Goal: Transaction & Acquisition: Purchase product/service

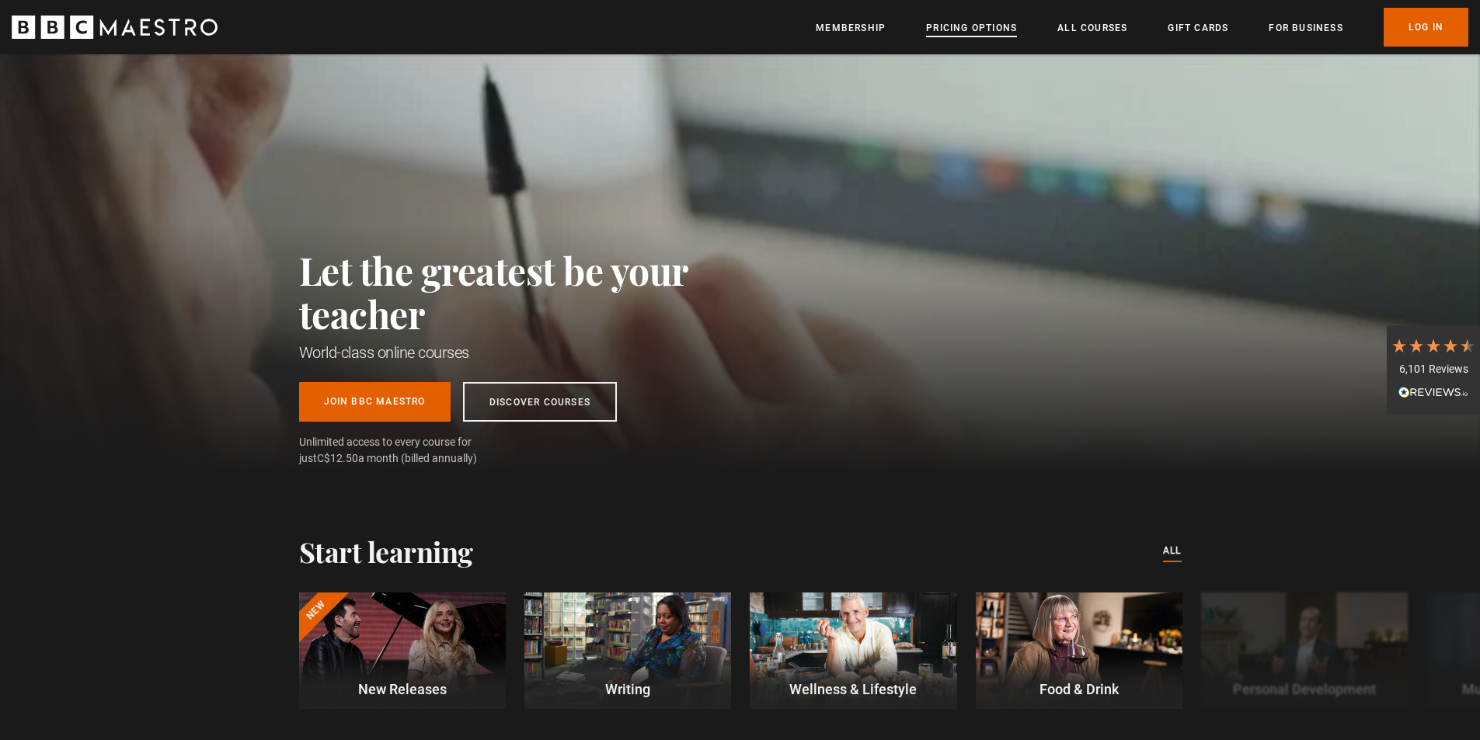
click at [971, 33] on link "Pricing Options" at bounding box center [971, 28] width 91 height 16
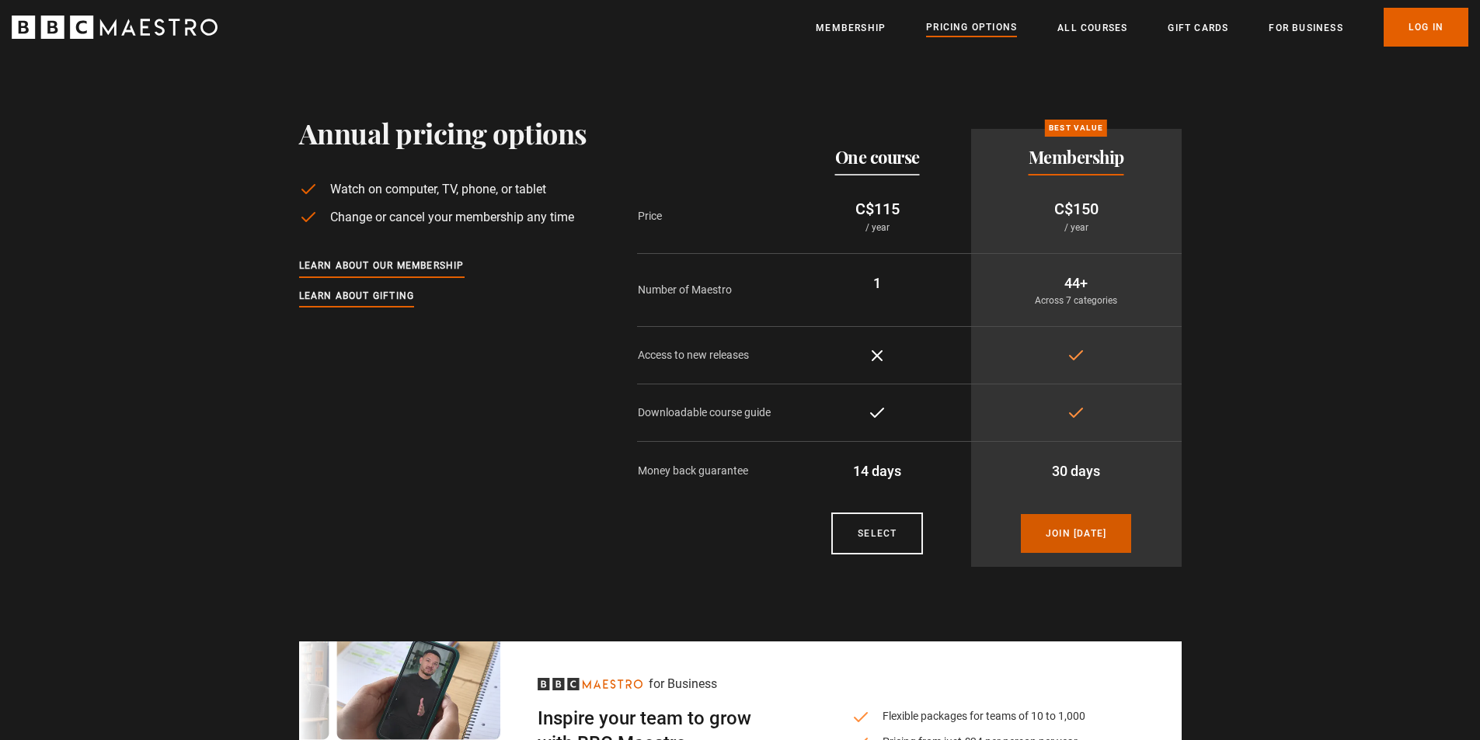
click at [1118, 524] on link "Join [DATE]" at bounding box center [1076, 533] width 110 height 39
click at [858, 33] on link "Membership" at bounding box center [851, 28] width 70 height 16
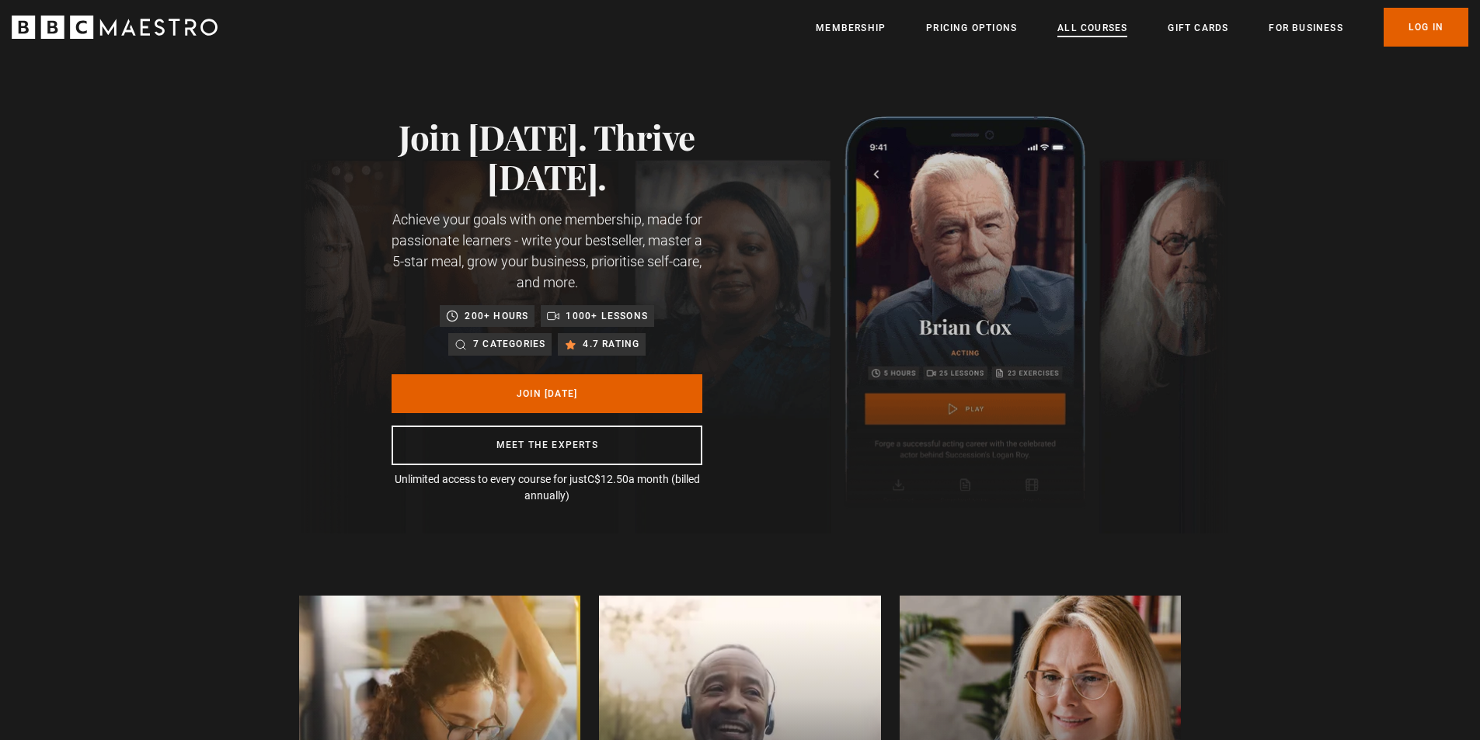
click at [1097, 25] on link "All Courses" at bounding box center [1092, 28] width 70 height 16
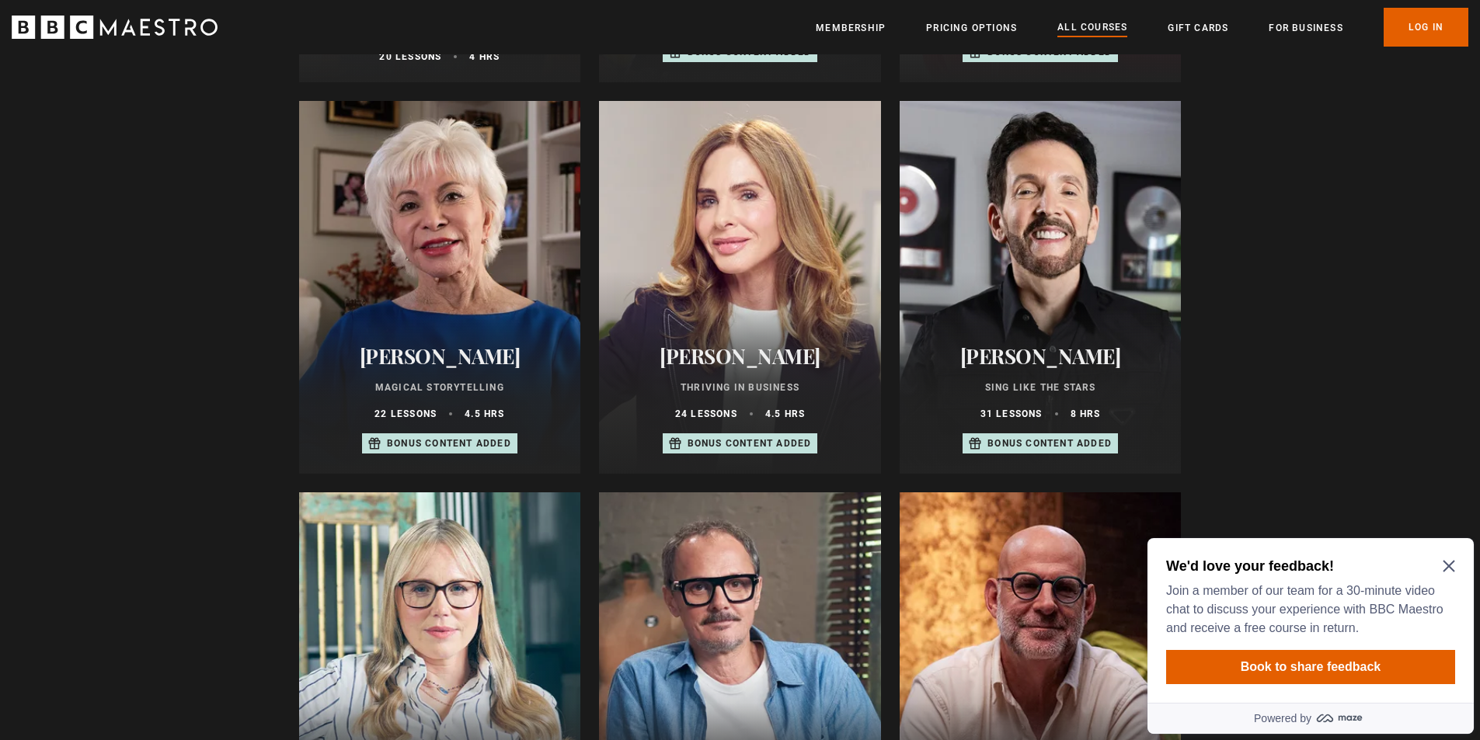
scroll to position [932, 0]
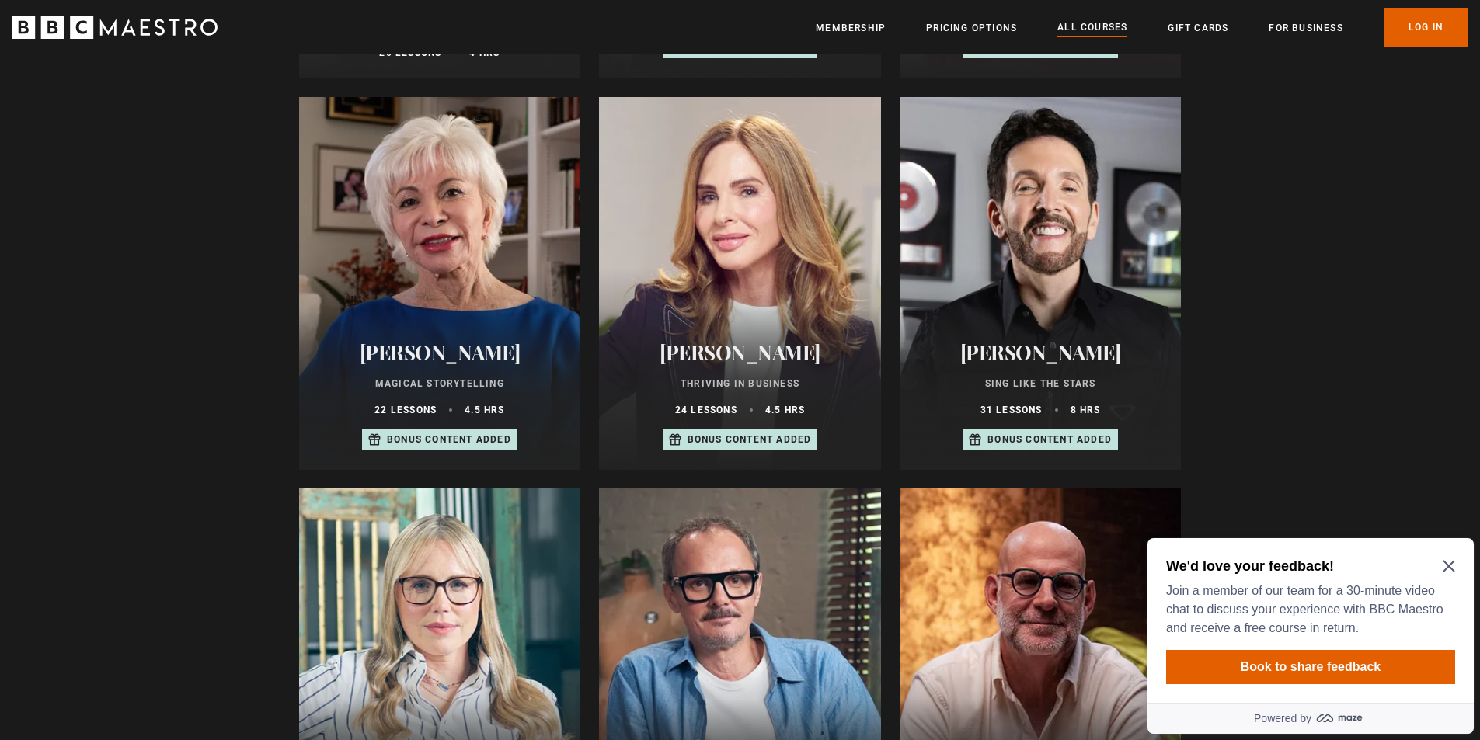
click at [1132, 327] on div at bounding box center [1040, 283] width 282 height 373
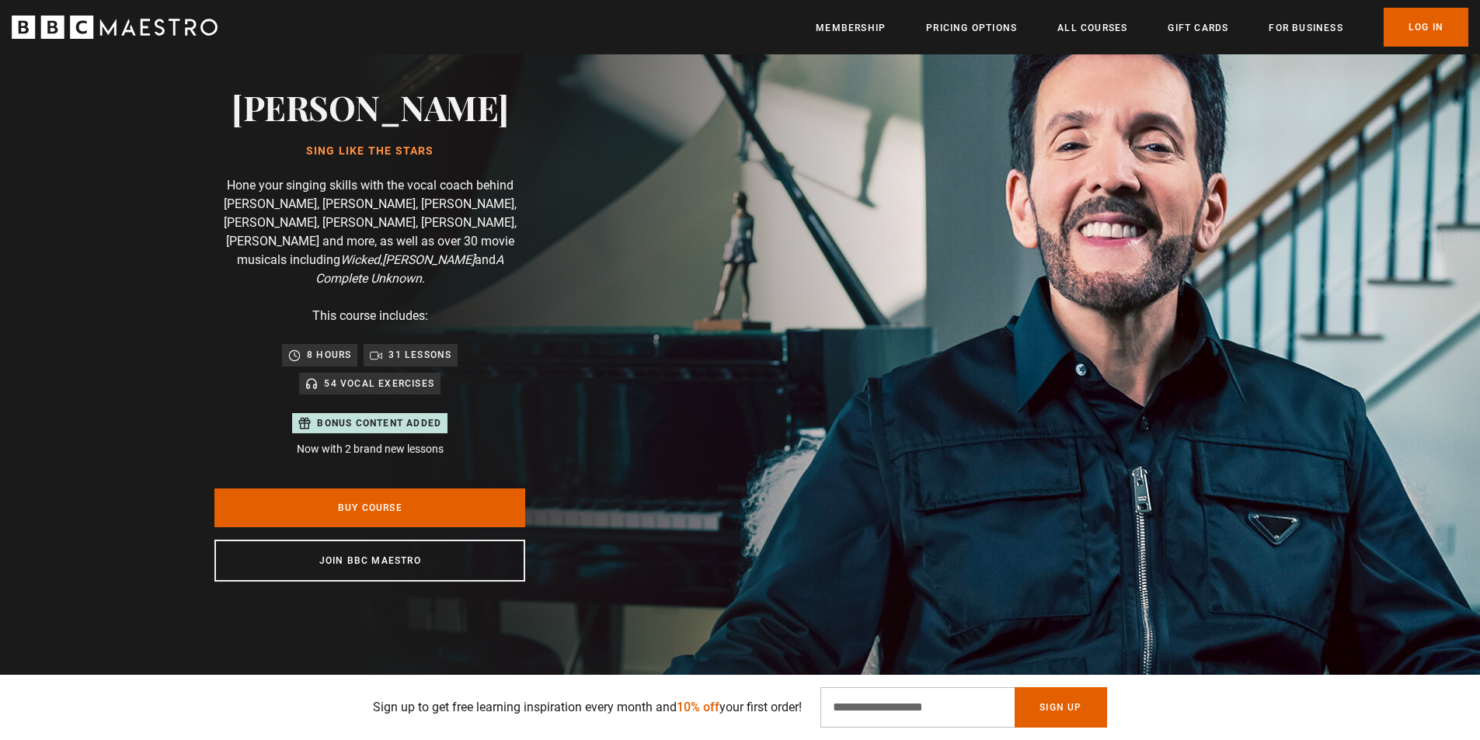
scroll to position [233, 0]
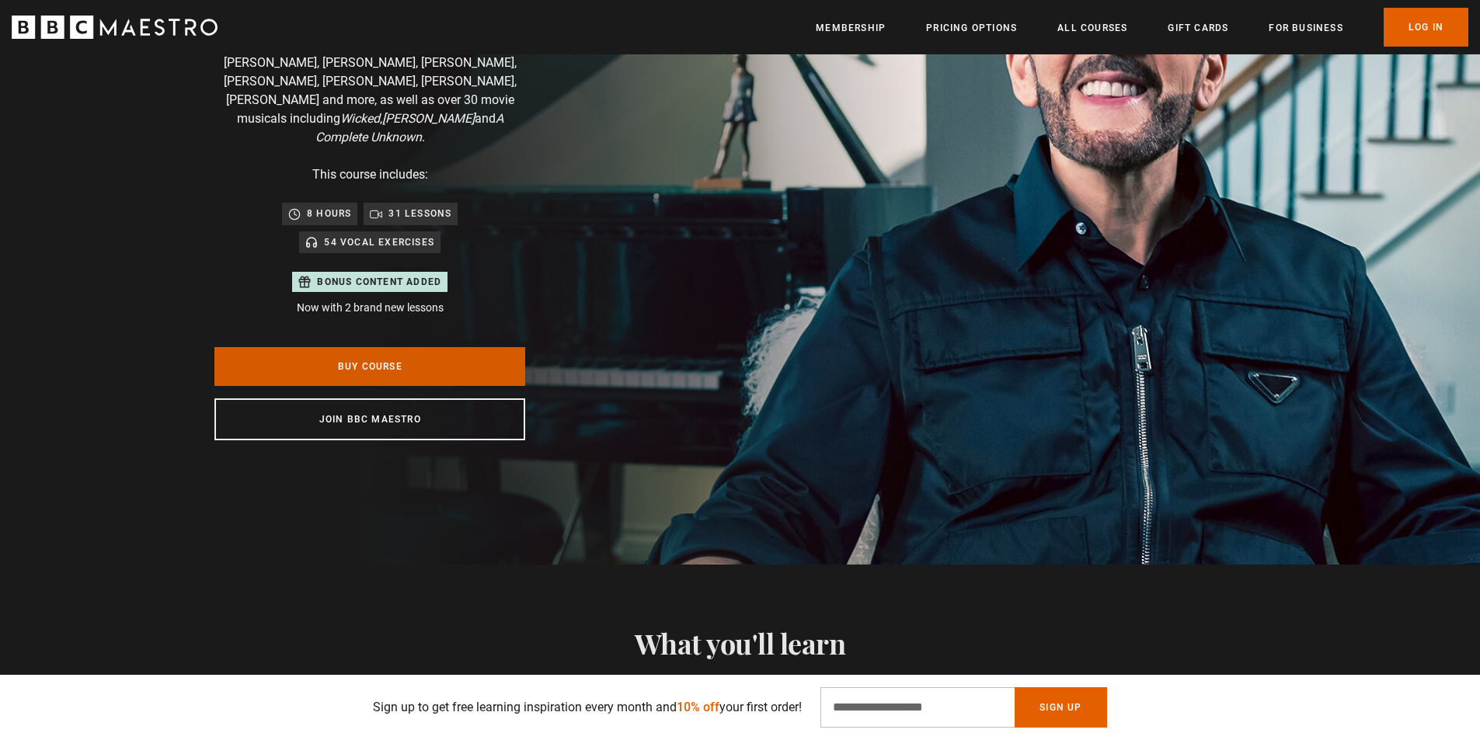
click at [401, 350] on link "Buy Course" at bounding box center [369, 366] width 311 height 39
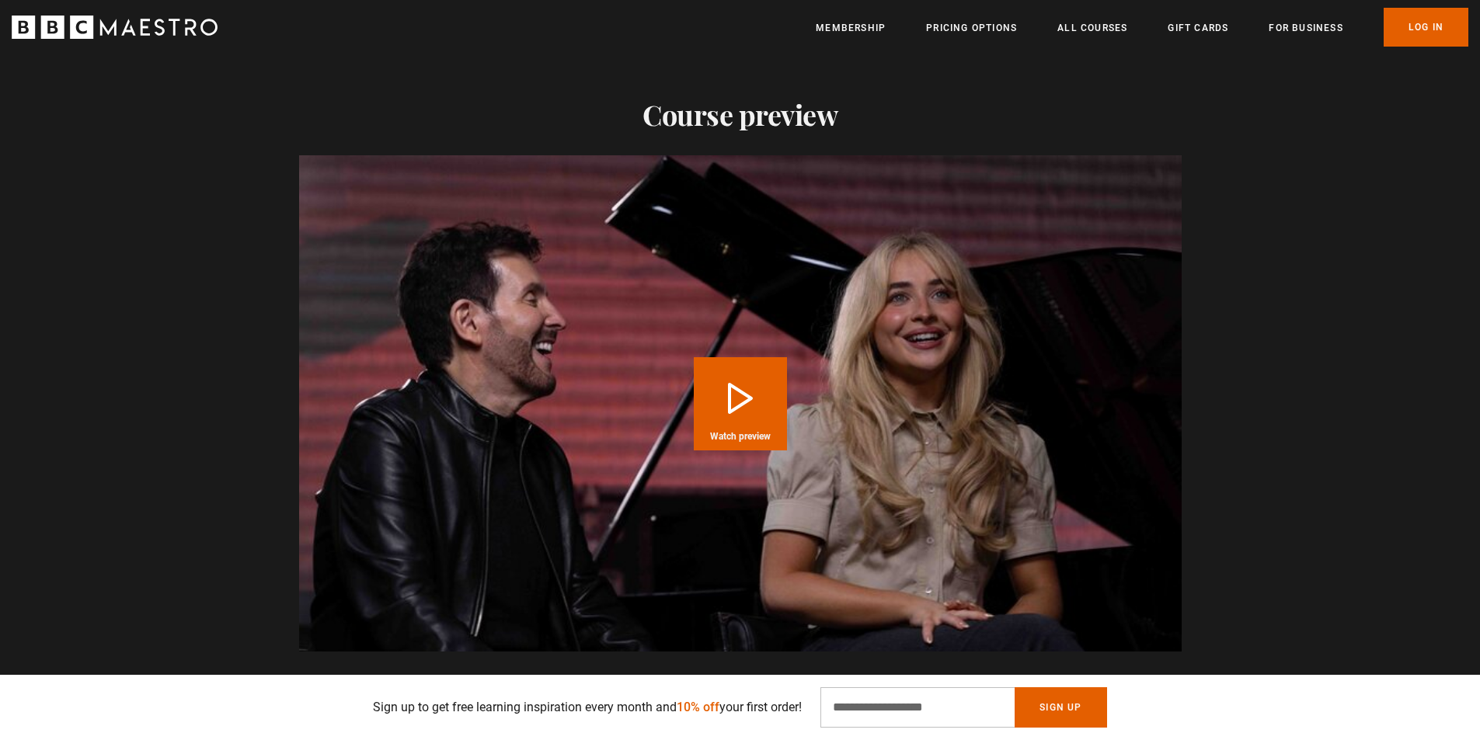
scroll to position [1320, 0]
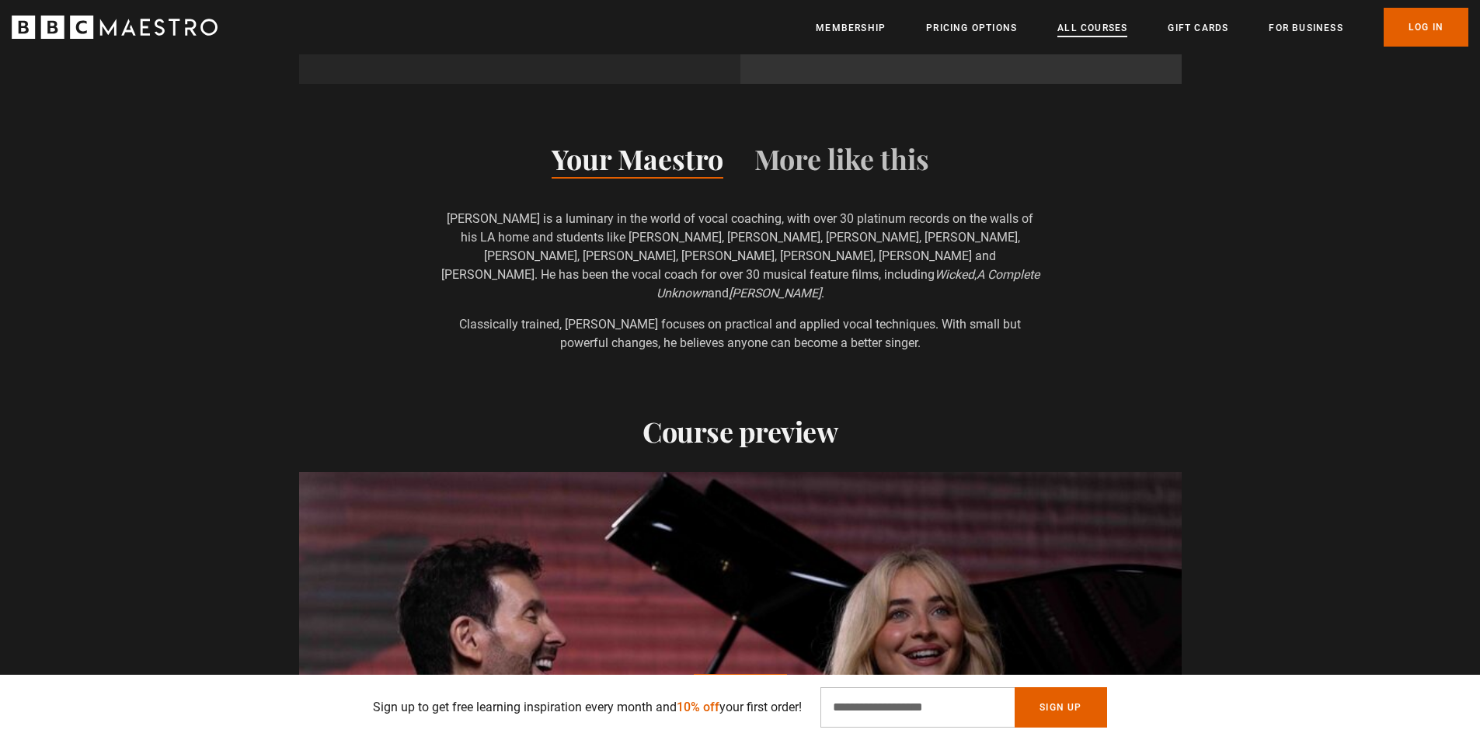
click at [1107, 25] on link "All Courses" at bounding box center [1092, 28] width 70 height 16
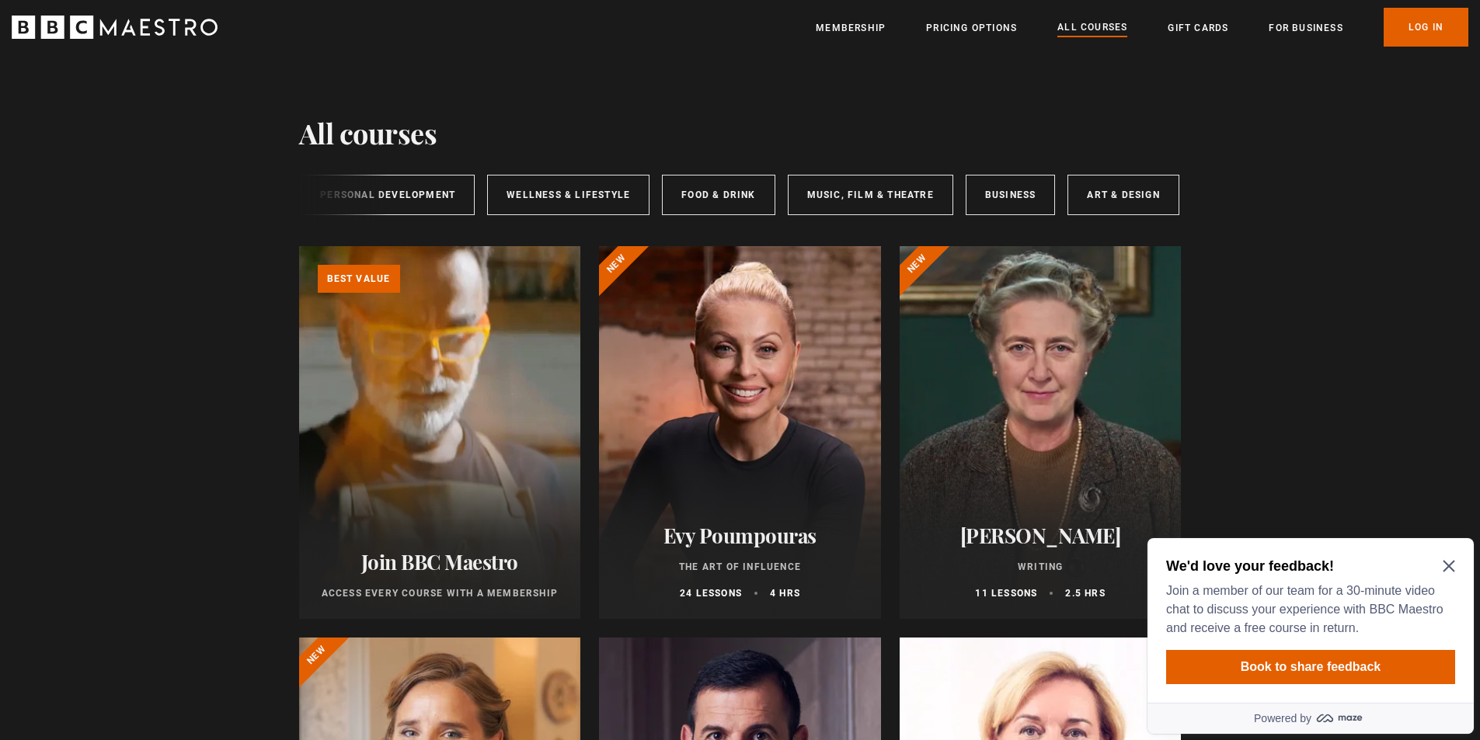
scroll to position [0, 258]
click at [878, 206] on link "Music, Film & Theatre" at bounding box center [867, 195] width 165 height 40
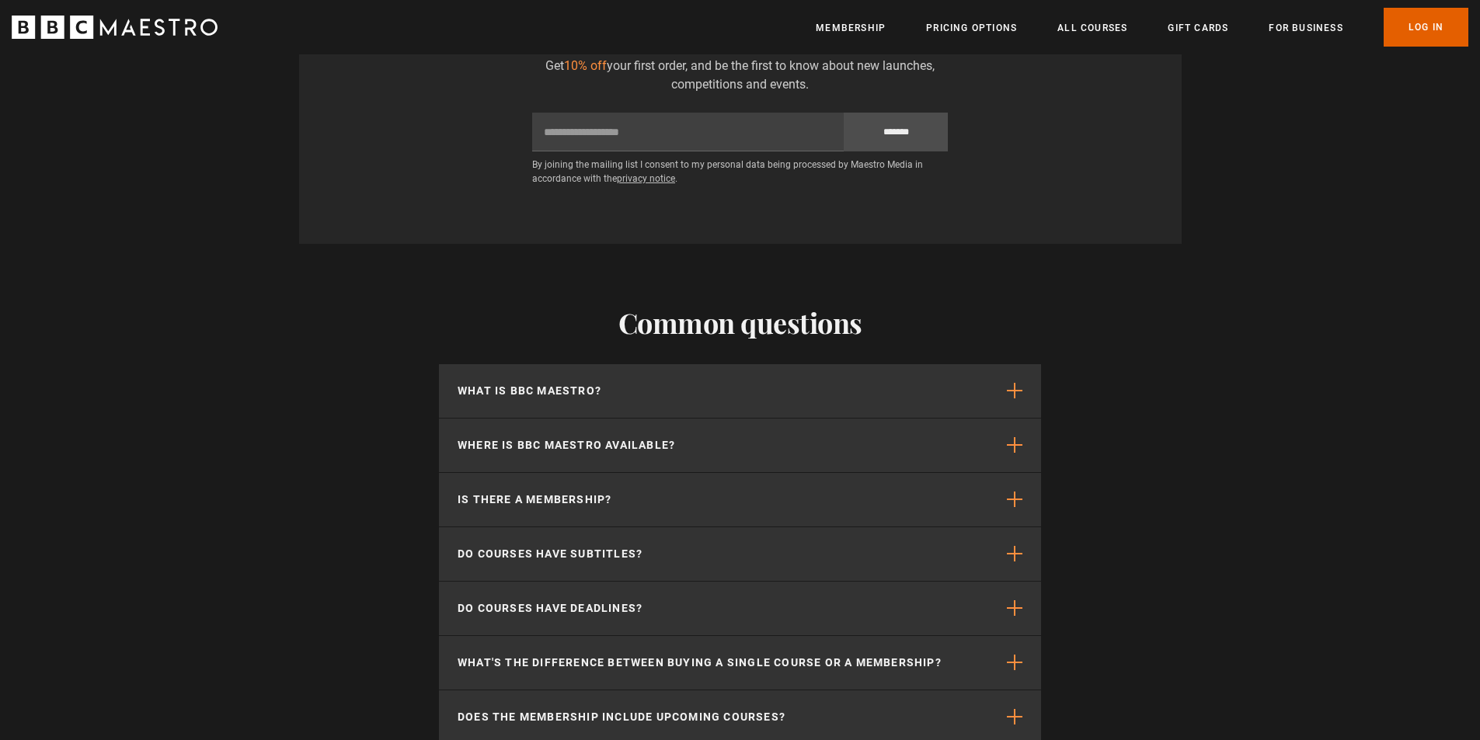
scroll to position [2097, 0]
